Goal: Find specific page/section: Find specific page/section

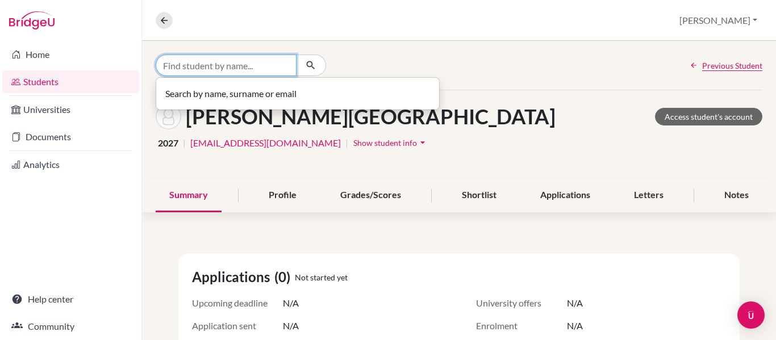
click at [238, 63] on input "Find student by name..." at bounding box center [226, 66] width 141 height 22
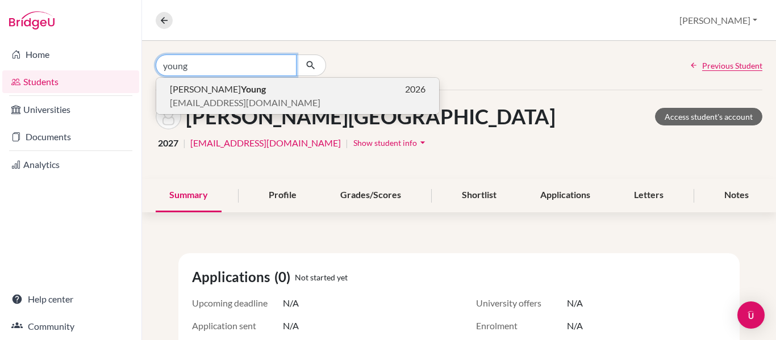
type input "young"
click at [241, 91] on b "Young" at bounding box center [253, 89] width 25 height 11
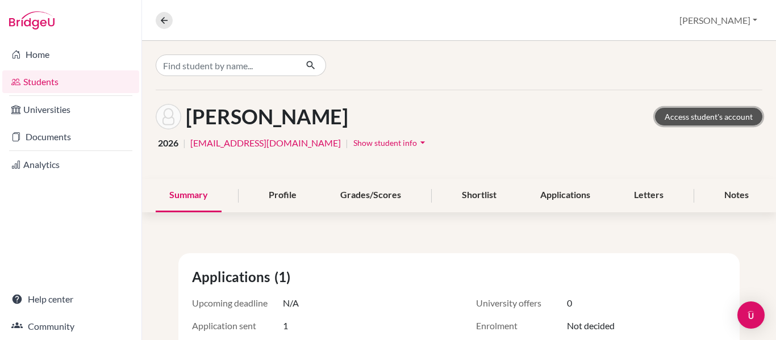
click at [684, 115] on link "Access student's account" at bounding box center [708, 117] width 107 height 18
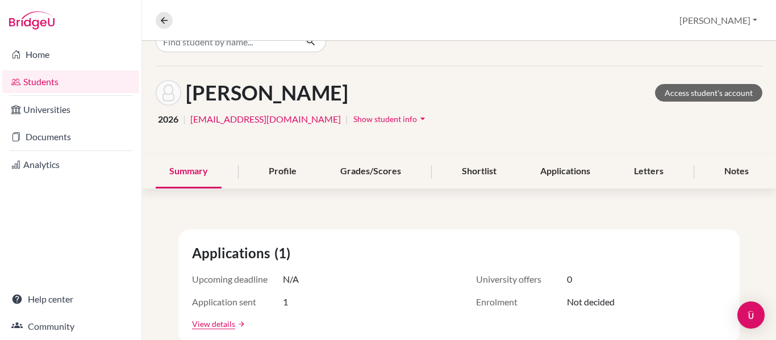
scroll to position [28, 0]
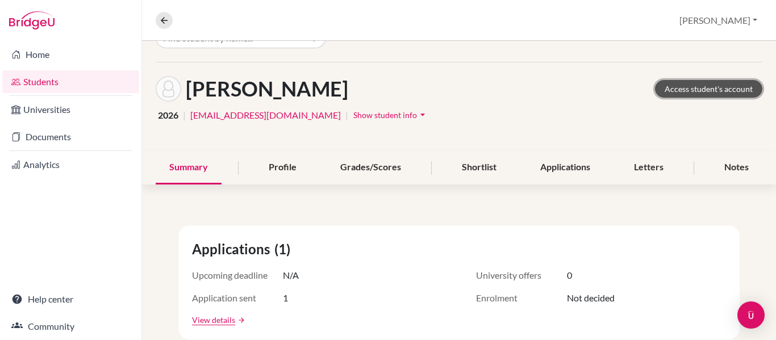
click at [704, 89] on link "Access student's account" at bounding box center [708, 89] width 107 height 18
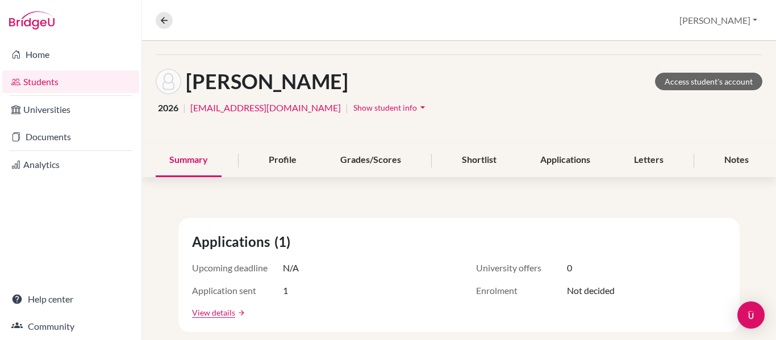
scroll to position [37, 0]
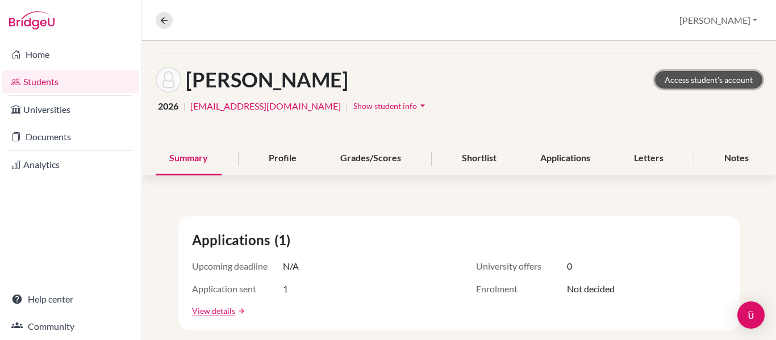
click at [682, 82] on link "Access student's account" at bounding box center [708, 80] width 107 height 18
